Goal: Information Seeking & Learning: Check status

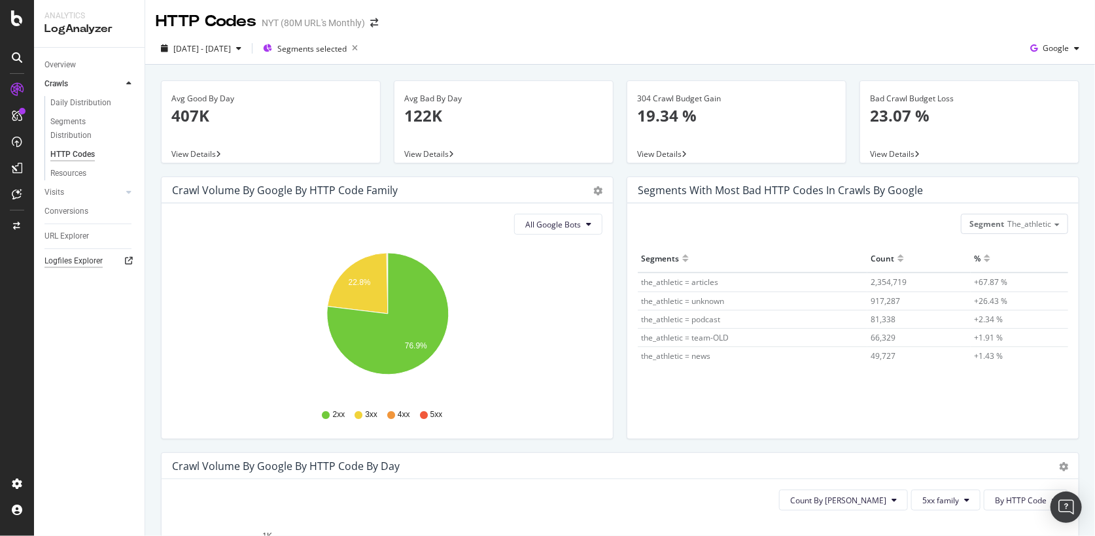
scroll to position [286, 0]
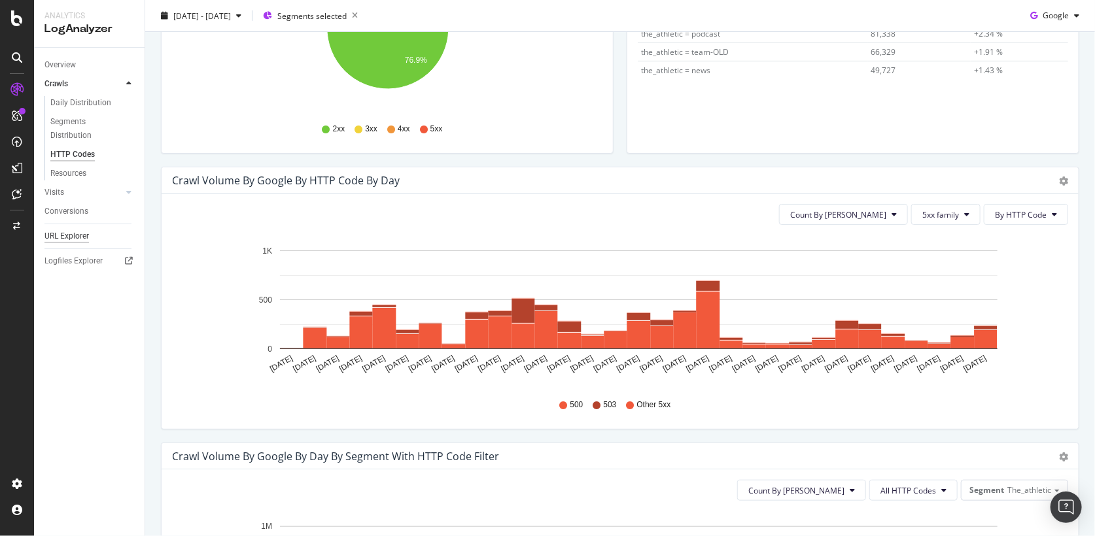
click at [75, 236] on div "URL Explorer" at bounding box center [66, 237] width 44 height 14
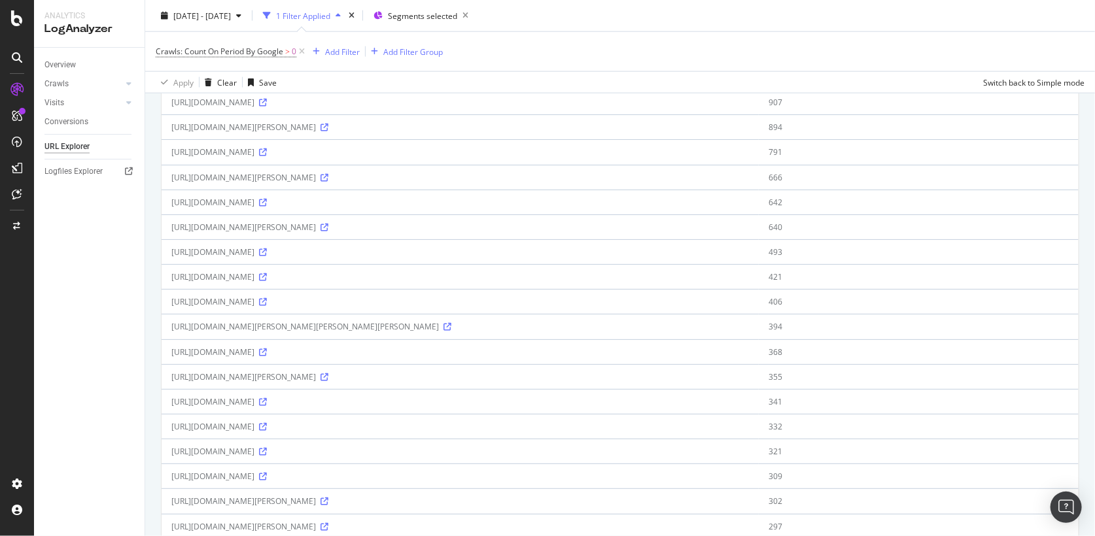
scroll to position [991, 0]
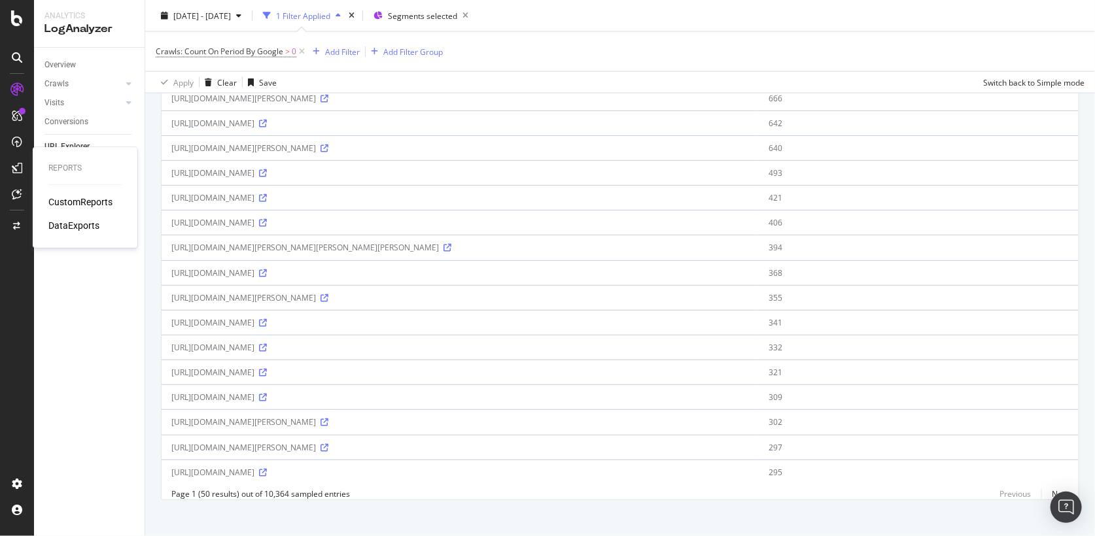
click at [82, 207] on div "CustomReports" at bounding box center [80, 202] width 64 height 13
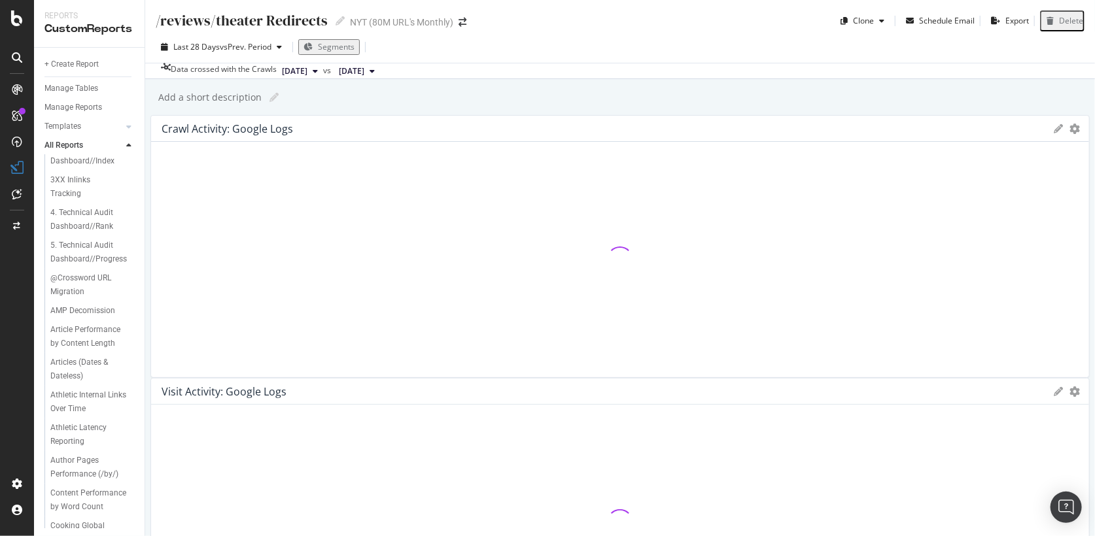
scroll to position [122, 0]
click at [73, 417] on div "Athletic Latency Reporting" at bounding box center [87, 427] width 75 height 27
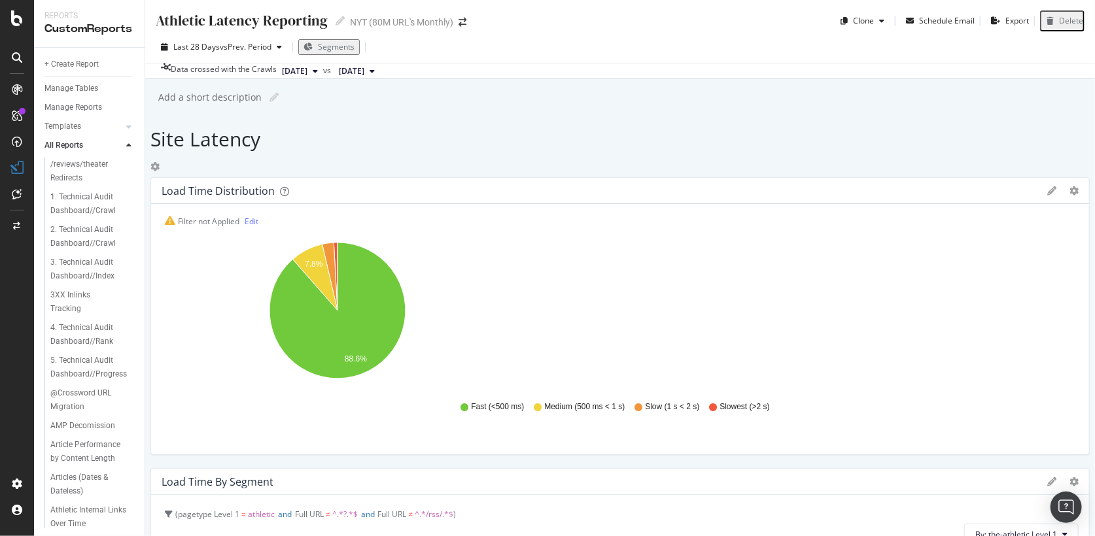
click at [162, 224] on div "Athletic Latency Reporting Athletic Latency Reporting NYT (80M URL's Monthly) C…" at bounding box center [620, 268] width 950 height 536
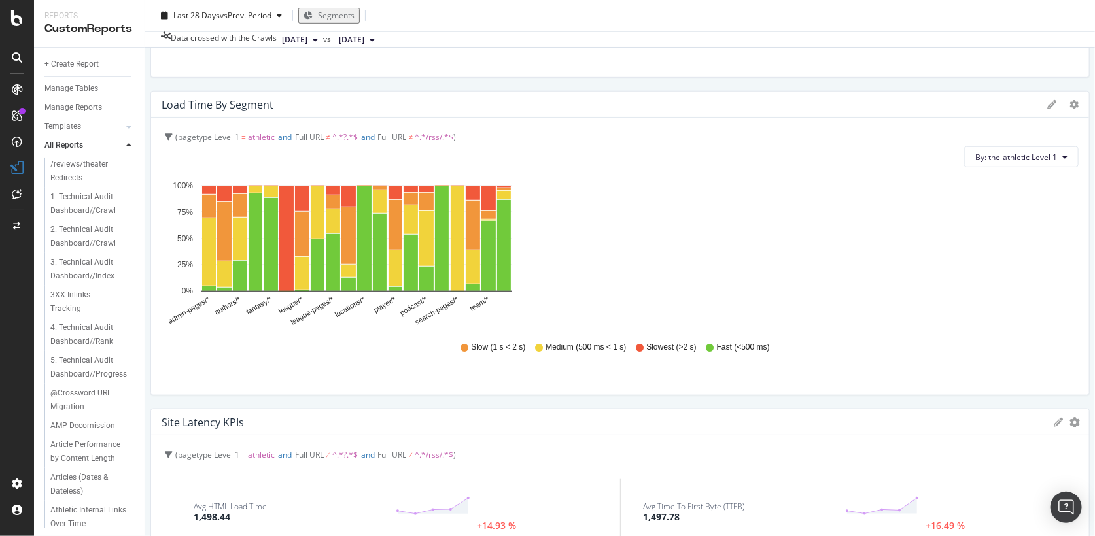
scroll to position [384, 0]
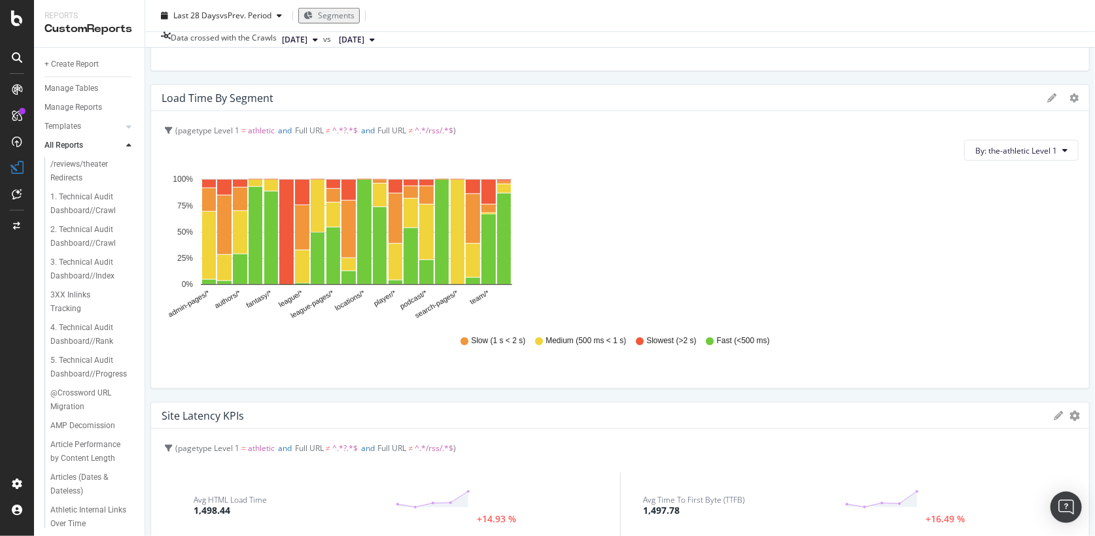
click at [307, 40] on span "[DATE]" at bounding box center [295, 40] width 26 height 12
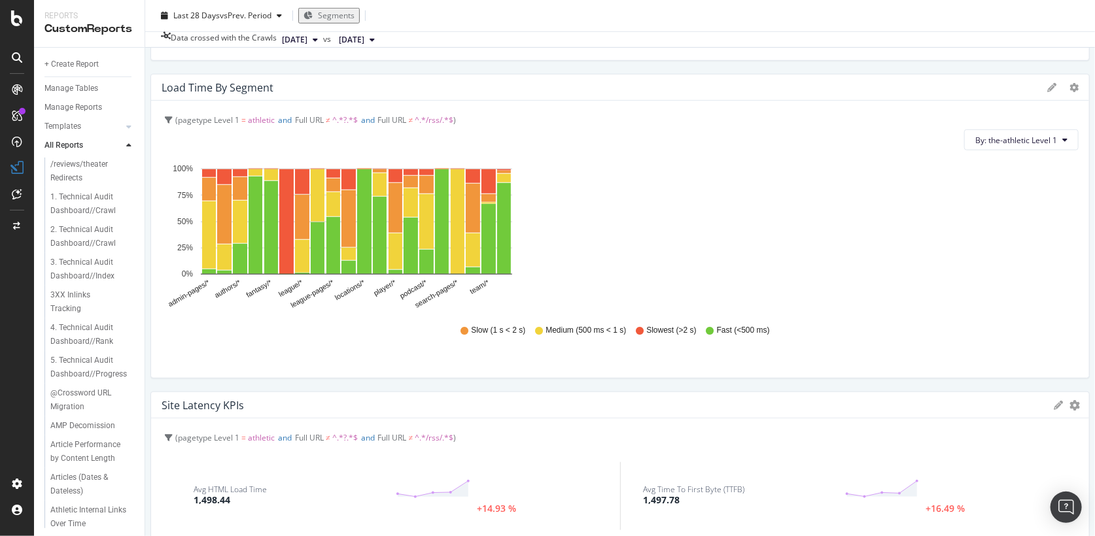
click at [307, 39] on span "[DATE]" at bounding box center [295, 40] width 26 height 12
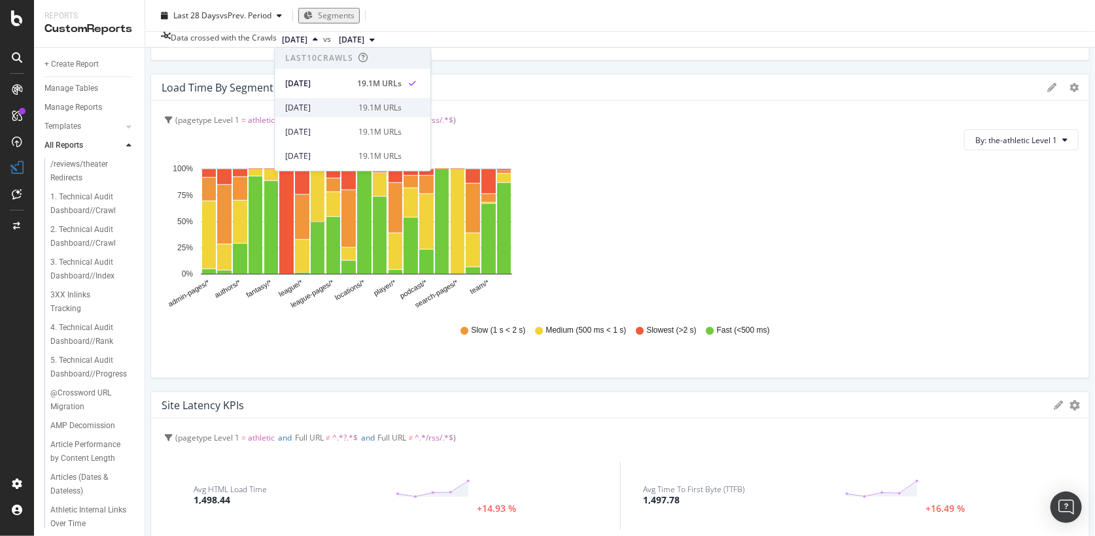
click at [330, 106] on div "[DATE]" at bounding box center [317, 108] width 65 height 12
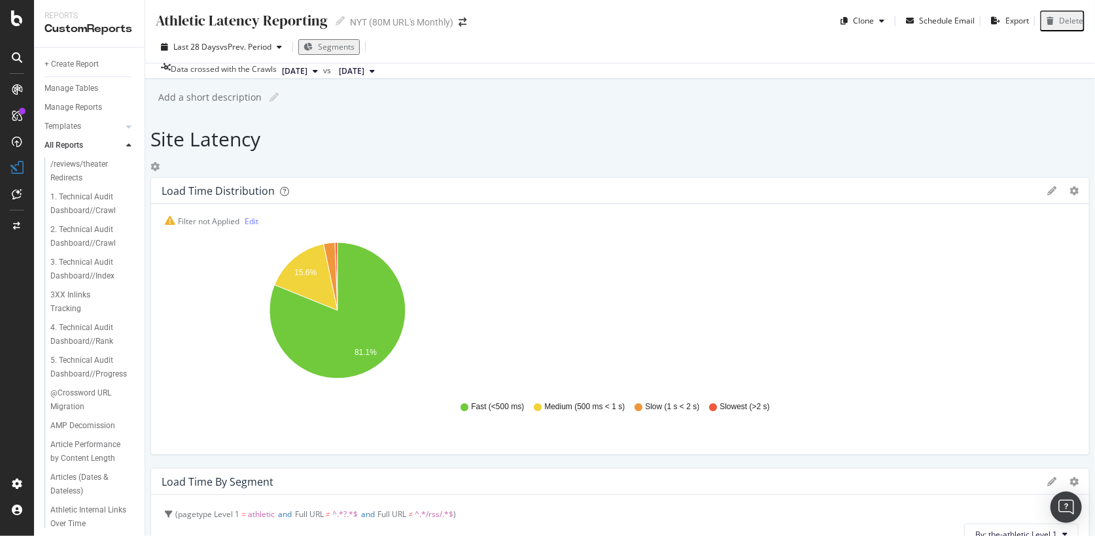
click at [307, 69] on span "[DATE]" at bounding box center [295, 71] width 26 height 12
click at [335, 162] on div "[DATE]" at bounding box center [317, 164] width 65 height 12
click at [345, 48] on span "Segments" at bounding box center [336, 46] width 37 height 11
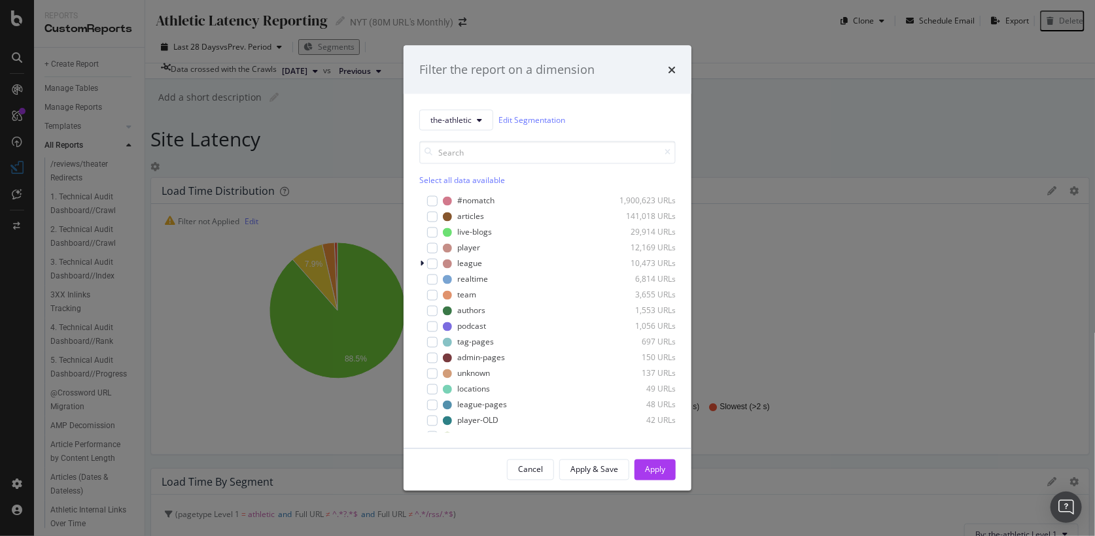
click at [161, 207] on div "Filter the report on a dimension the-athletic Edit Segmentation Select all data…" at bounding box center [547, 268] width 1095 height 536
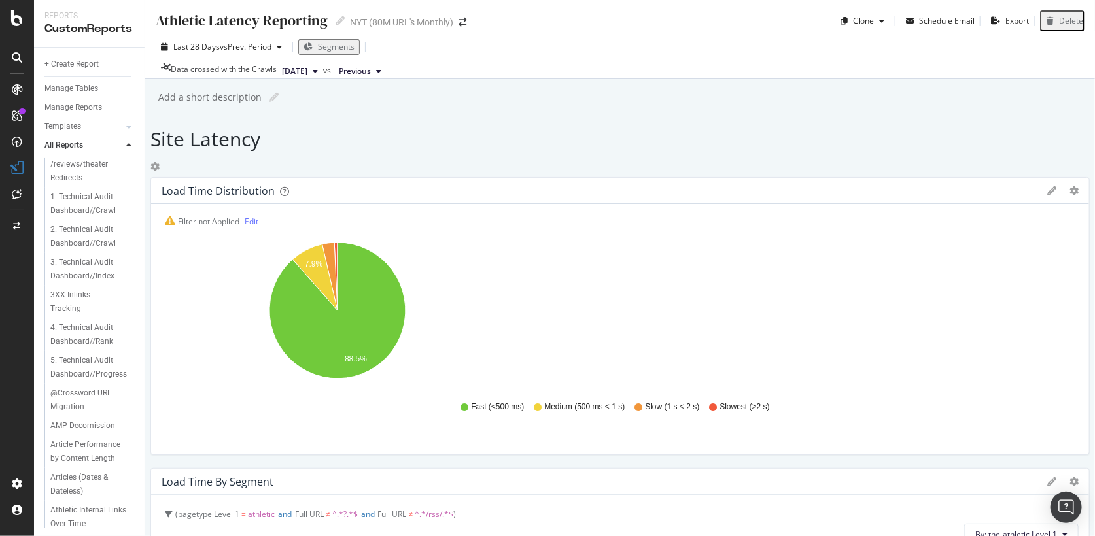
click at [307, 73] on span "[DATE]" at bounding box center [295, 71] width 26 height 12
click at [320, 122] on div "[DATE] 19.1M URLs" at bounding box center [353, 114] width 156 height 19
